Goal: Find contact information: Find contact information

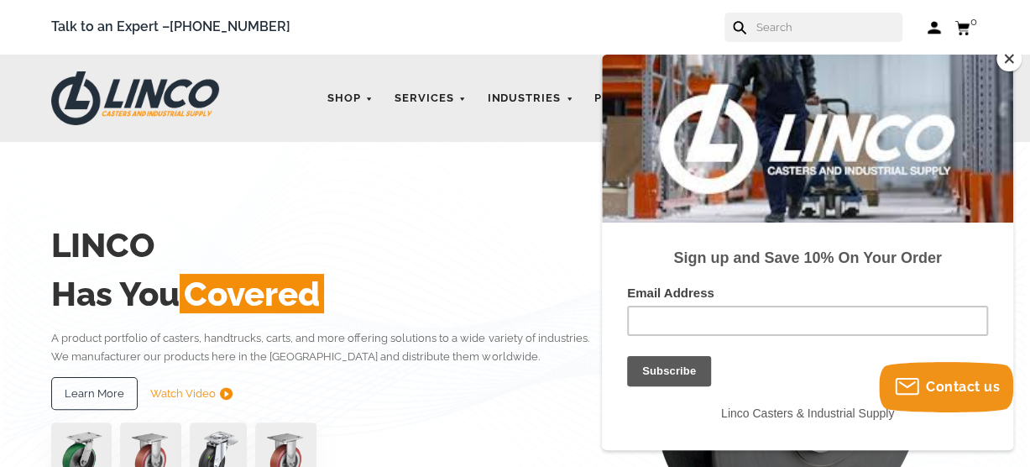
click at [1007, 57] on button "Close" at bounding box center [1009, 58] width 25 height 25
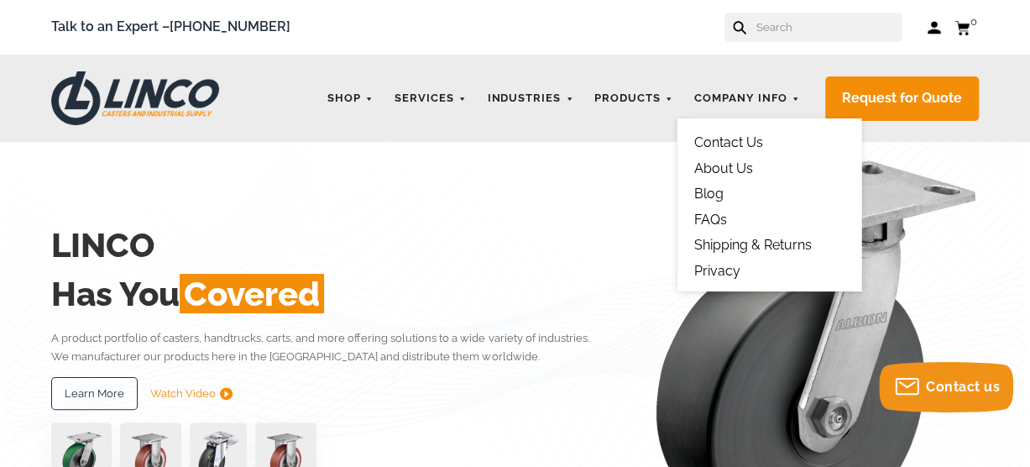
click at [730, 143] on link "Contact Us" at bounding box center [728, 142] width 69 height 16
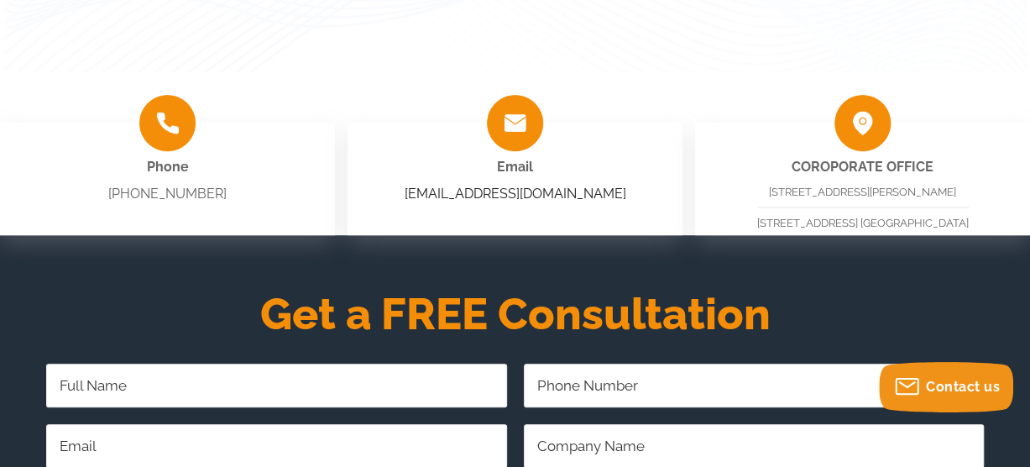
scroll to position [420, 0]
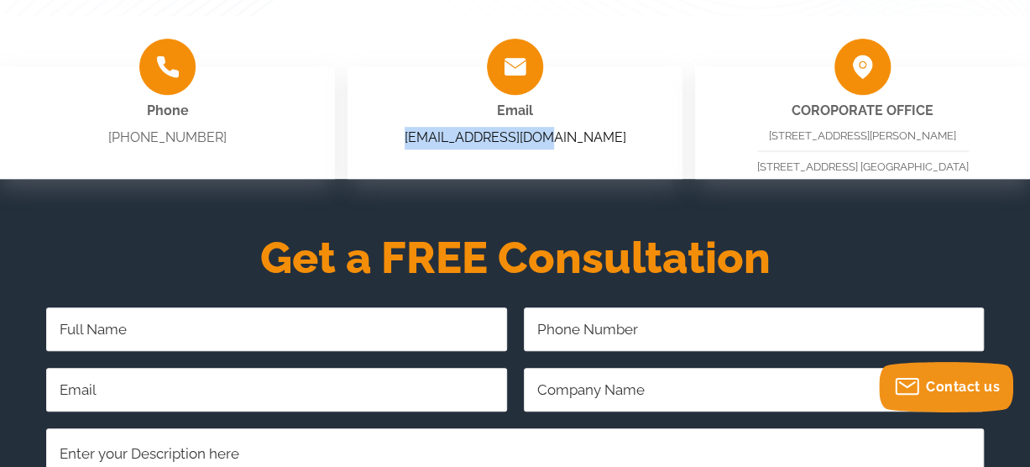
drag, startPoint x: 582, startPoint y: 142, endPoint x: 449, endPoint y: 134, distance: 132.9
click at [449, 134] on div "Email sales@shoplinco.com" at bounding box center [515, 122] width 335 height 113
copy link "sales@shoplinco.com"
